Goal: Task Accomplishment & Management: Complete application form

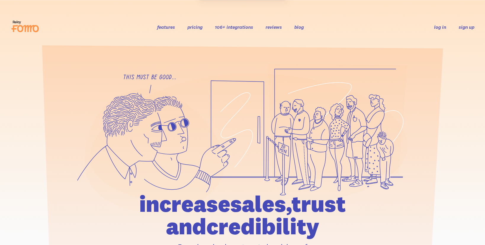
click at [463, 26] on link "sign up" at bounding box center [467, 27] width 16 height 6
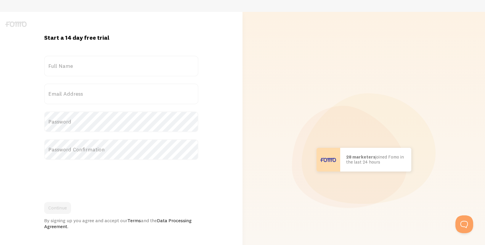
click at [84, 69] on label "Full Name" at bounding box center [121, 66] width 155 height 21
click at [84, 69] on input "Full Name" at bounding box center [121, 66] width 155 height 21
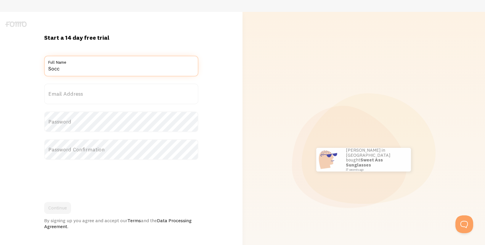
click at [77, 69] on input "Socc" at bounding box center [121, 66] width 155 height 21
type input "Soccer Prediction"
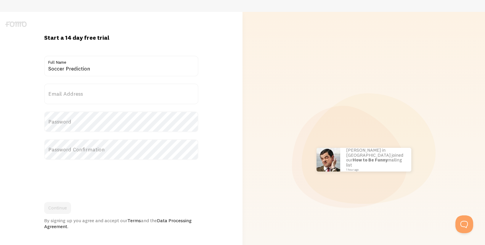
click at [66, 92] on label "Email Address" at bounding box center [121, 94] width 155 height 21
click at [66, 92] on input "Email Address" at bounding box center [121, 94] width 155 height 21
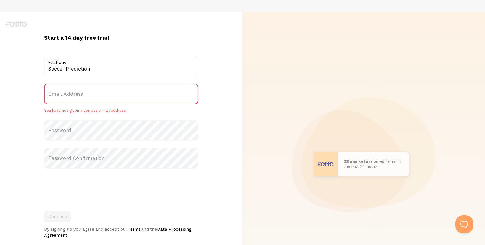
click at [79, 93] on label "Email Address" at bounding box center [121, 94] width 155 height 21
click at [79, 93] on input "Email Address" at bounding box center [121, 94] width 155 height 21
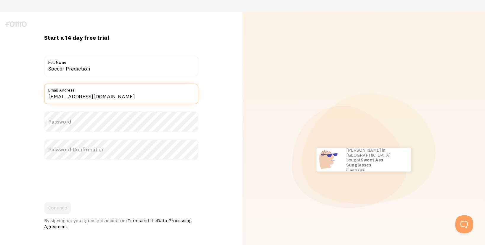
type input "[EMAIL_ADDRESS][DOMAIN_NAME]"
click at [87, 121] on label "Password" at bounding box center [121, 121] width 155 height 21
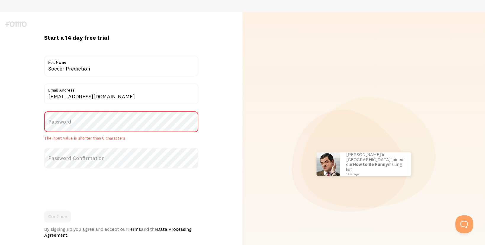
click at [99, 123] on label "Password" at bounding box center [121, 121] width 155 height 21
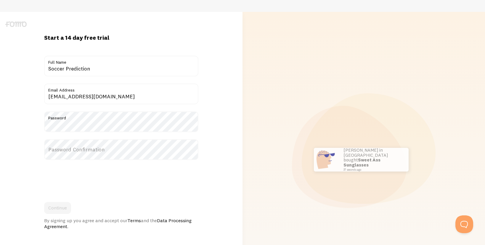
click at [86, 152] on label "Password Confirmation" at bounding box center [121, 149] width 155 height 21
click at [59, 208] on button "Continue" at bounding box center [57, 208] width 27 height 12
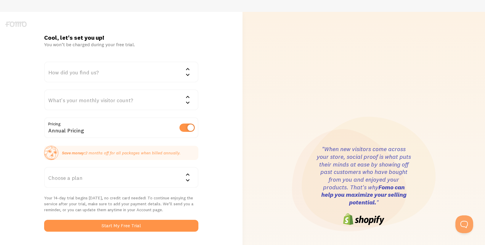
click at [183, 129] on label at bounding box center [187, 128] width 15 height 8
click at [183, 129] on input "checkbox" at bounding box center [187, 128] width 15 height 8
checkbox input "false"
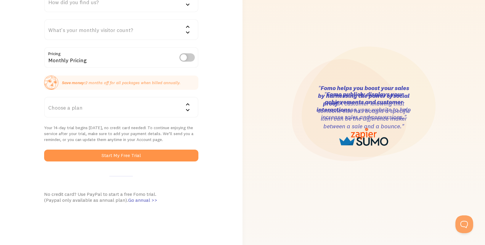
scroll to position [71, 0]
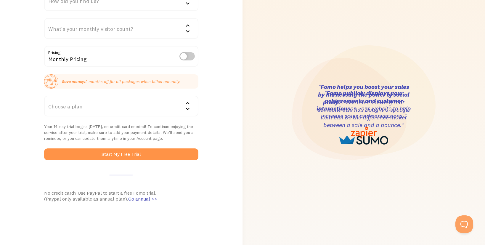
click at [174, 107] on div "Choose a plan" at bounding box center [121, 106] width 155 height 21
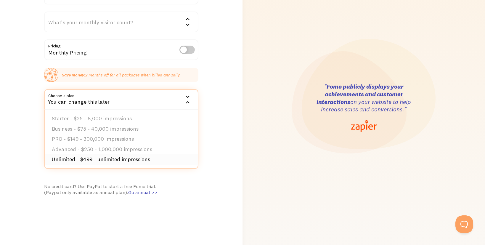
scroll to position [79, 0]
click at [191, 189] on div "No credit card? Use PayPal to start a free Fomo trial. (Paypal only available a…" at bounding box center [121, 189] width 155 height 12
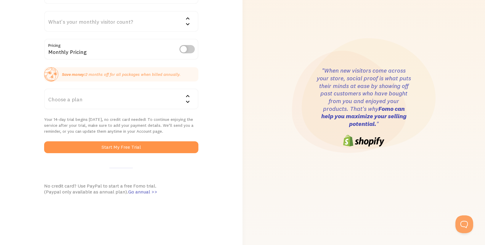
scroll to position [0, 0]
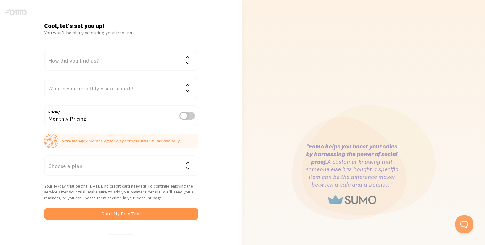
click at [12, 13] on img at bounding box center [15, 12] width 21 height 6
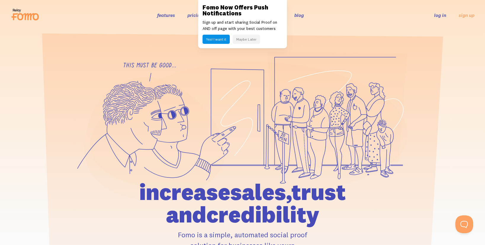
click at [244, 39] on button "Maybe Later" at bounding box center [246, 39] width 27 height 9
